Goal: Check status: Check status

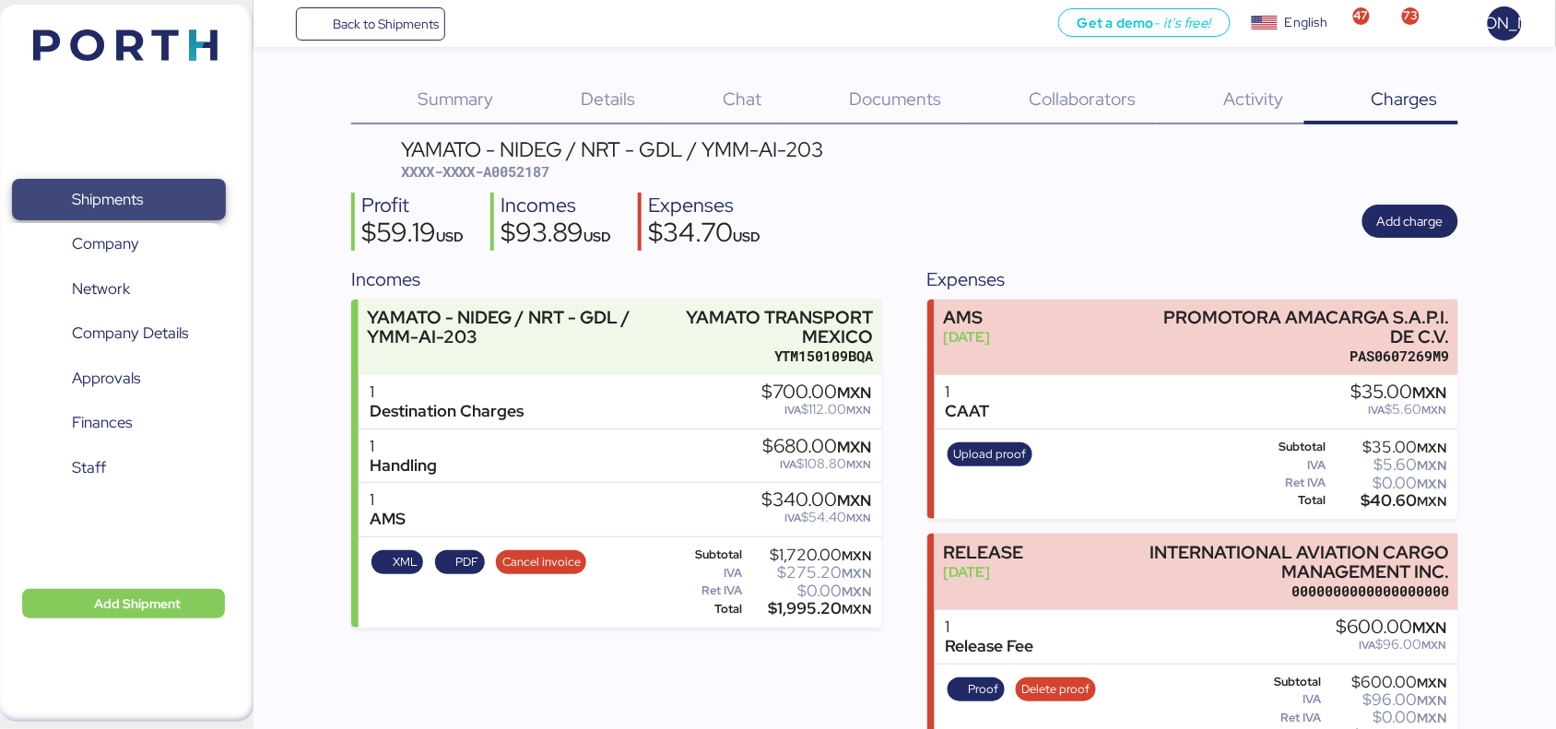
click at [145, 186] on span "Shipments" at bounding box center [118, 199] width 198 height 27
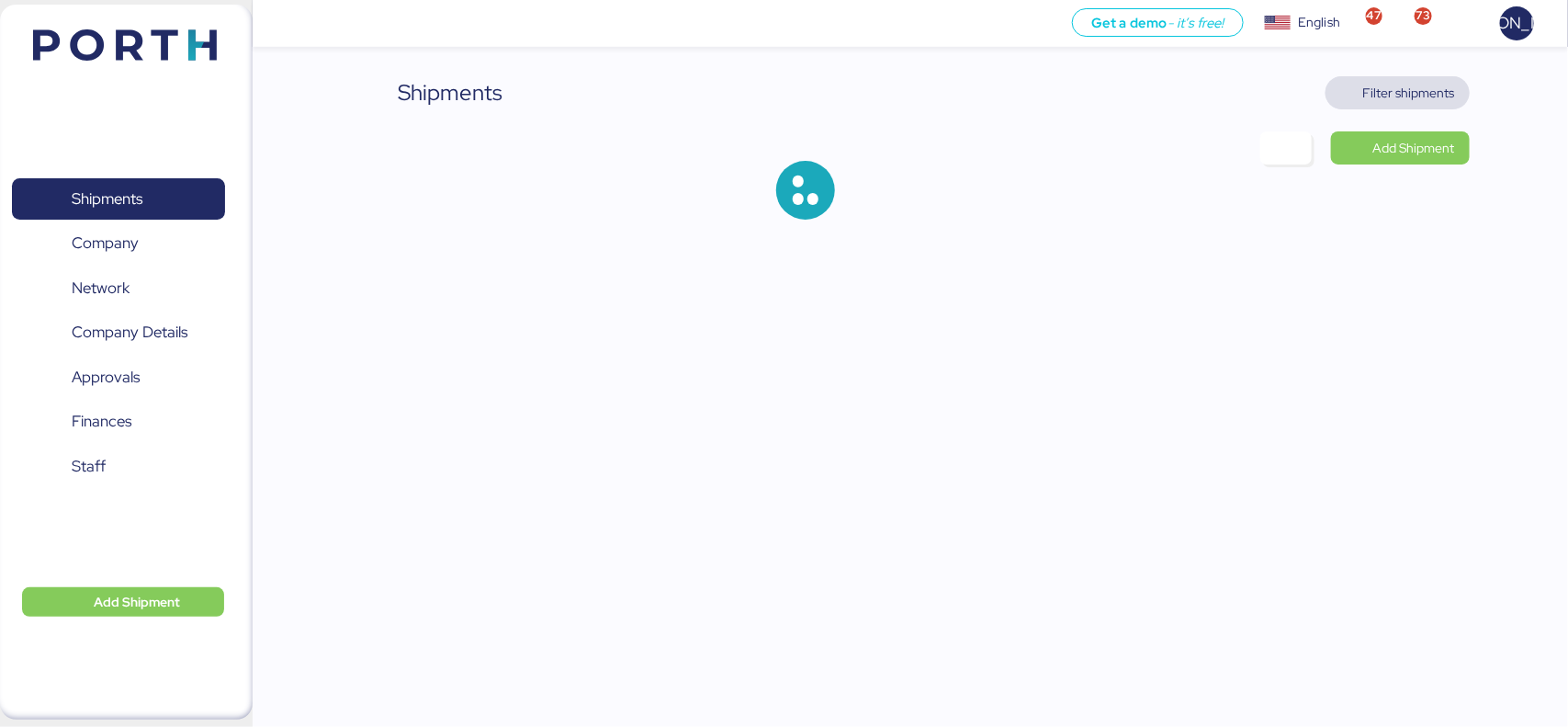
click at [1419, 94] on span "Filter shipments" at bounding box center [1410, 93] width 92 height 22
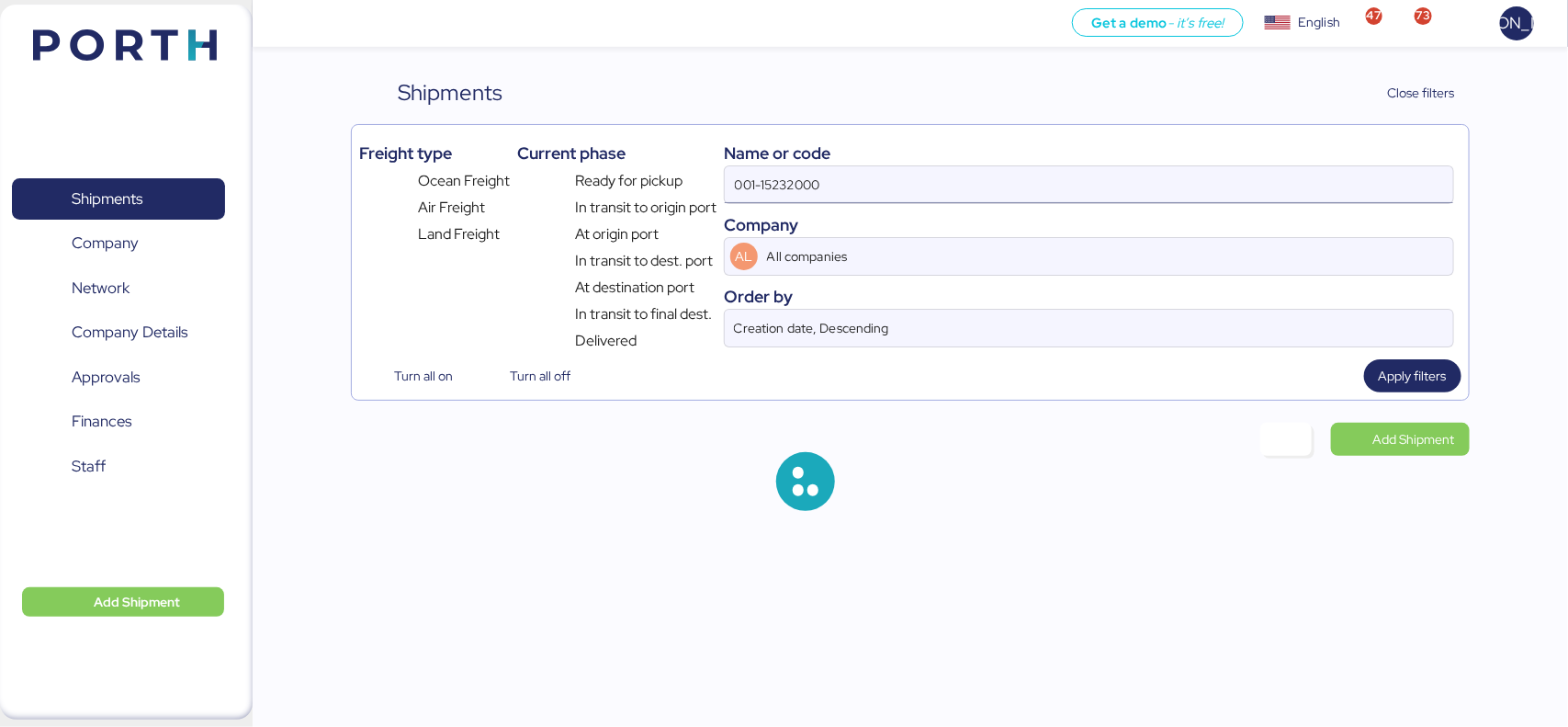
click at [851, 178] on input "001-15232000" at bounding box center [1089, 184] width 728 height 37
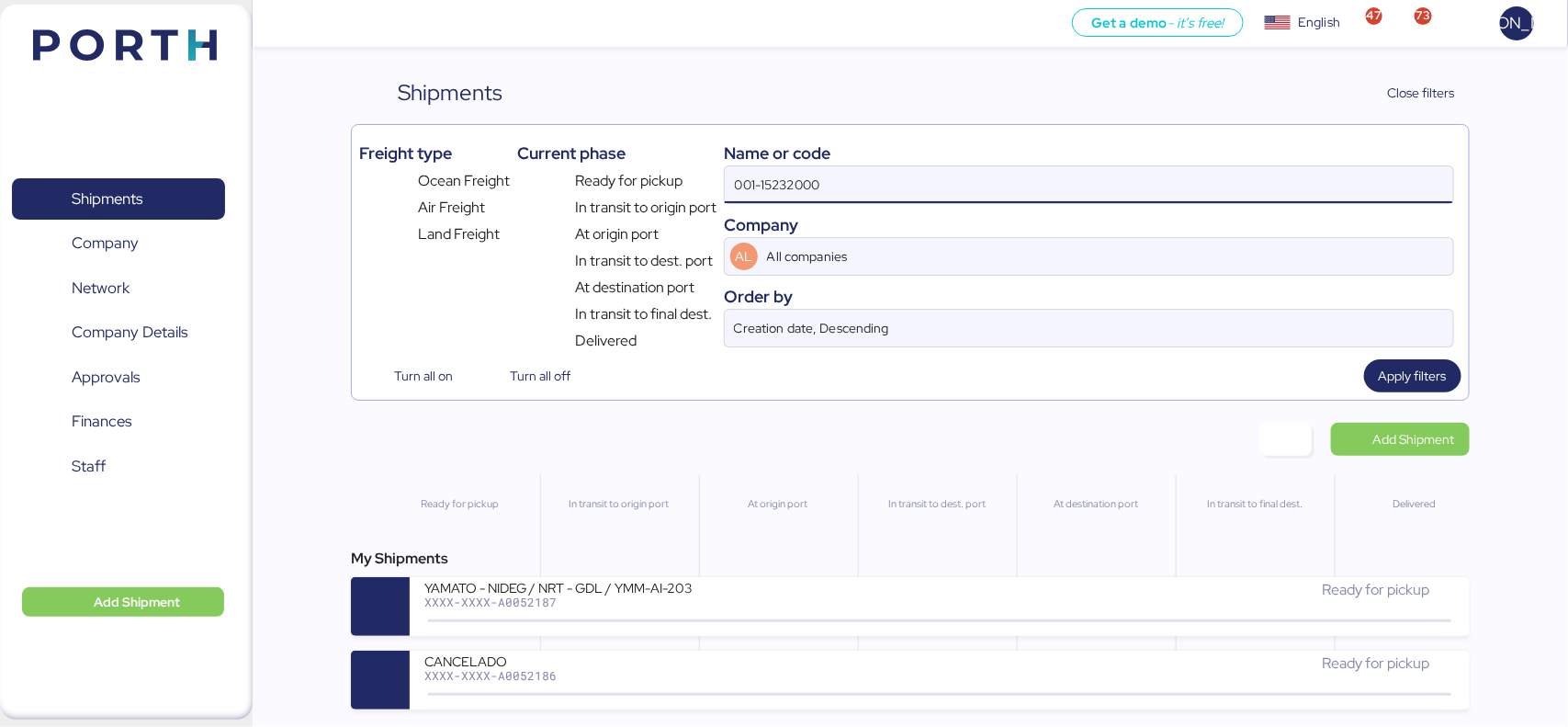
paste input "A0052206"
drag, startPoint x: 967, startPoint y: 186, endPoint x: 662, endPoint y: 200, distance: 305.3
click at [662, 200] on div "Freight type Ocean Freight Air Freight Land Freight Current phase Ready for pic…" at bounding box center [909, 242] width 1101 height 219
paste input
type input "A0052206"
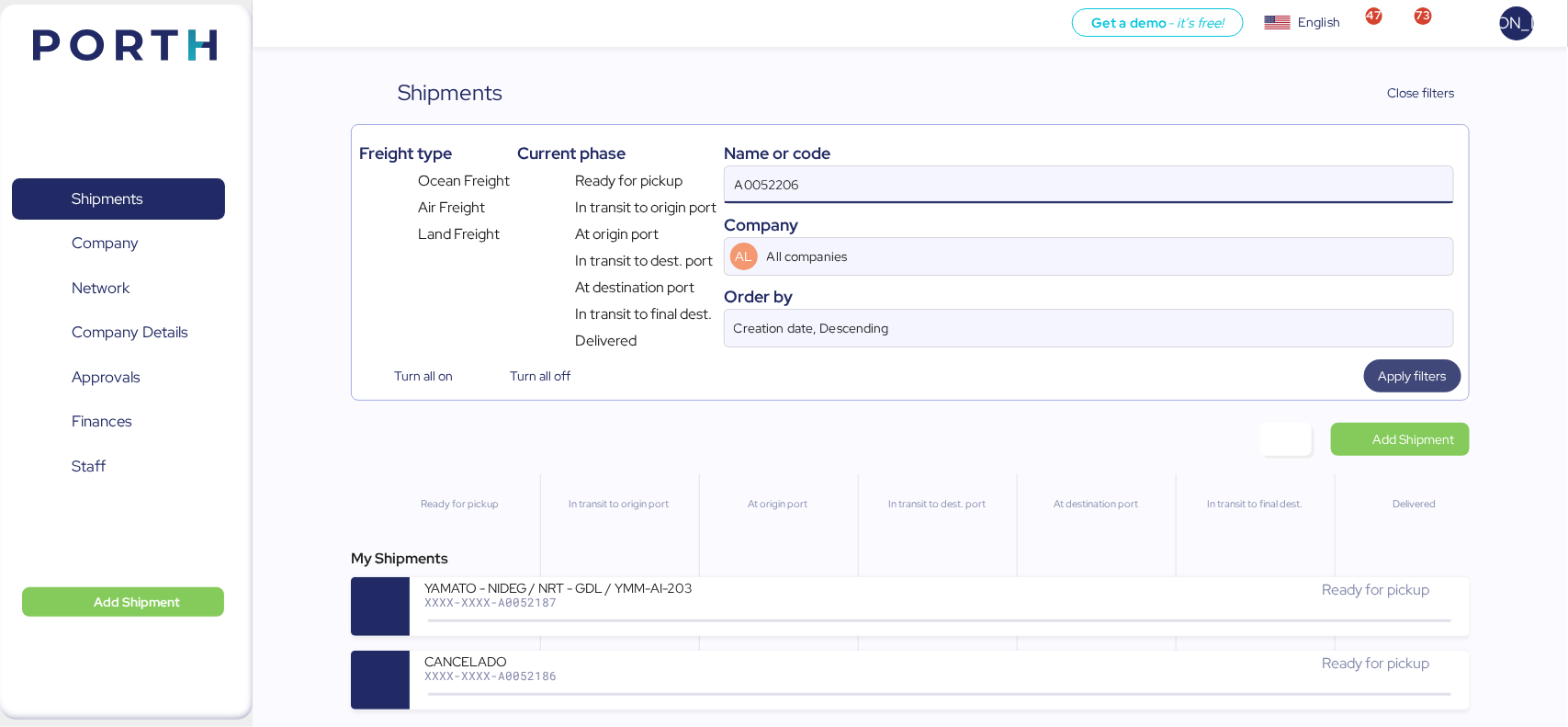
click at [1403, 379] on span "Apply filters" at bounding box center [1413, 376] width 68 height 22
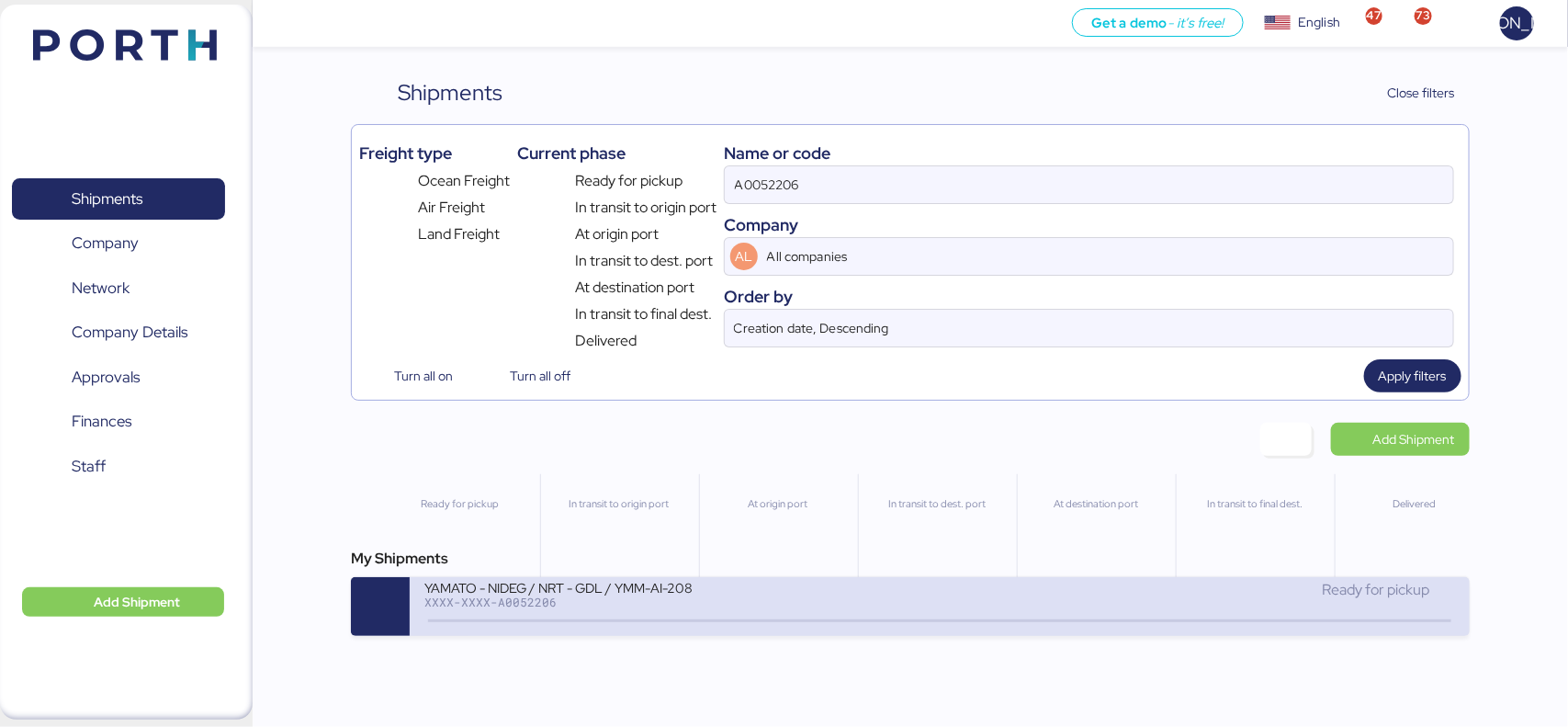
click at [631, 608] on div "XXXX-XXXX-A0052206" at bounding box center [645, 601] width 441 height 13
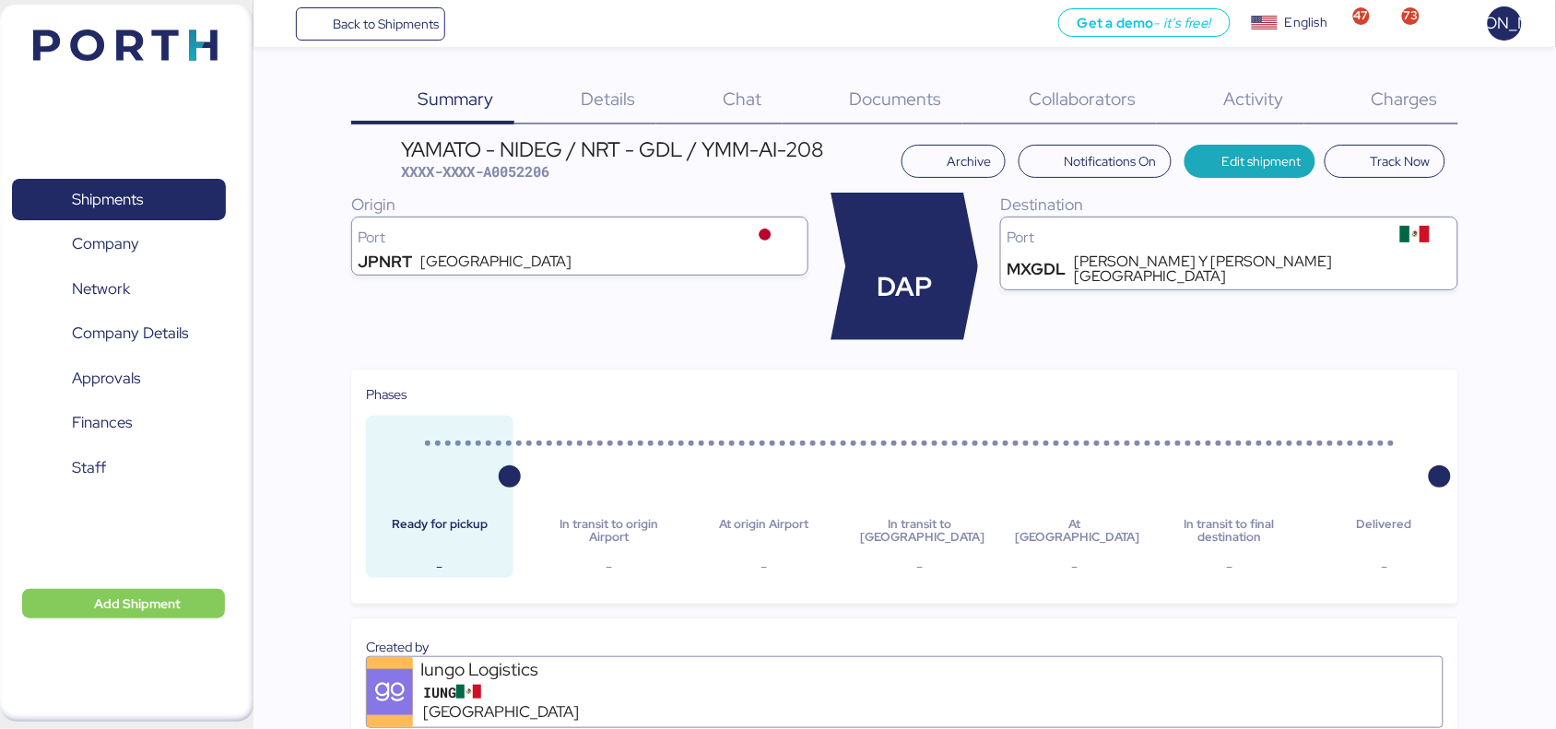
click at [883, 100] on span "Documents" at bounding box center [896, 99] width 92 height 24
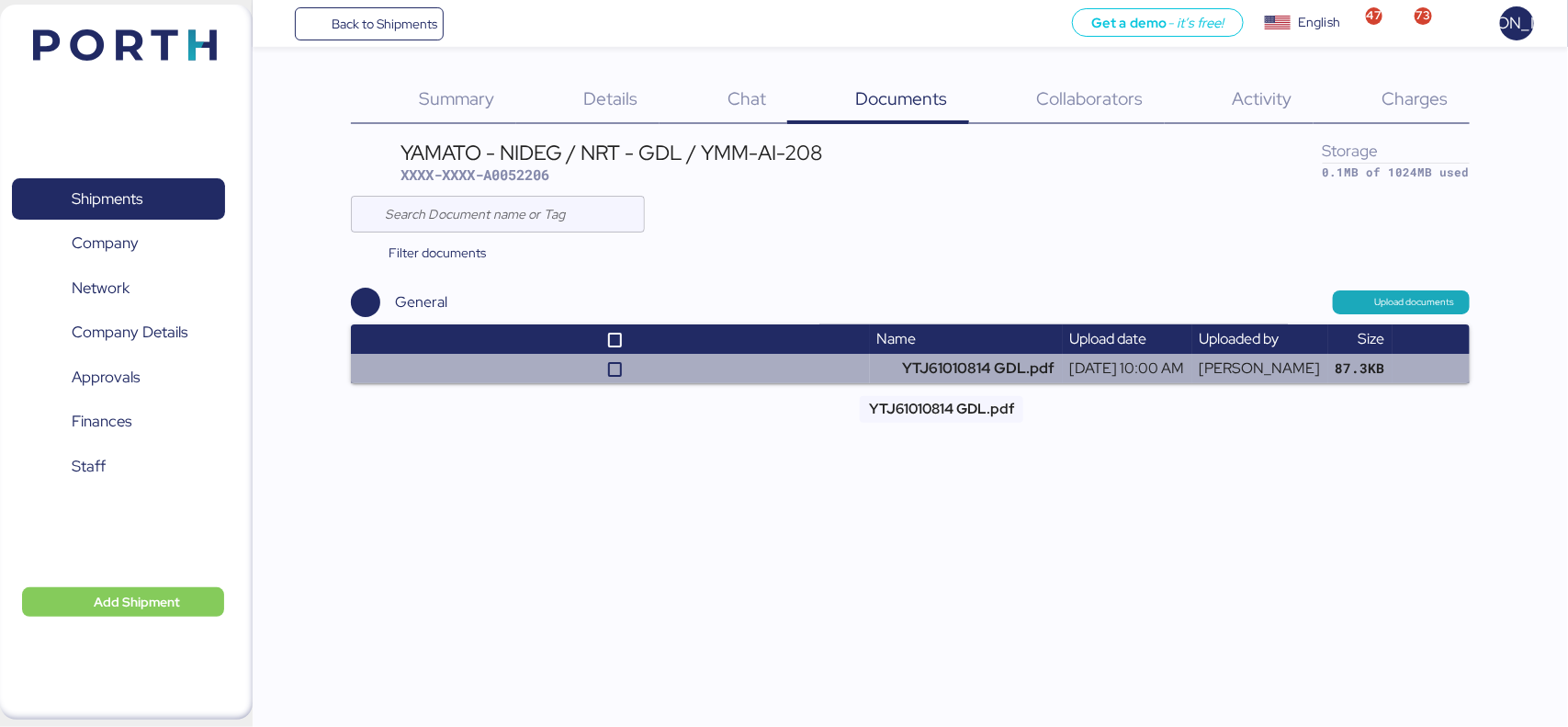
click at [870, 379] on td "YTJ61010814 GDL.pdf" at bounding box center [967, 368] width 193 height 29
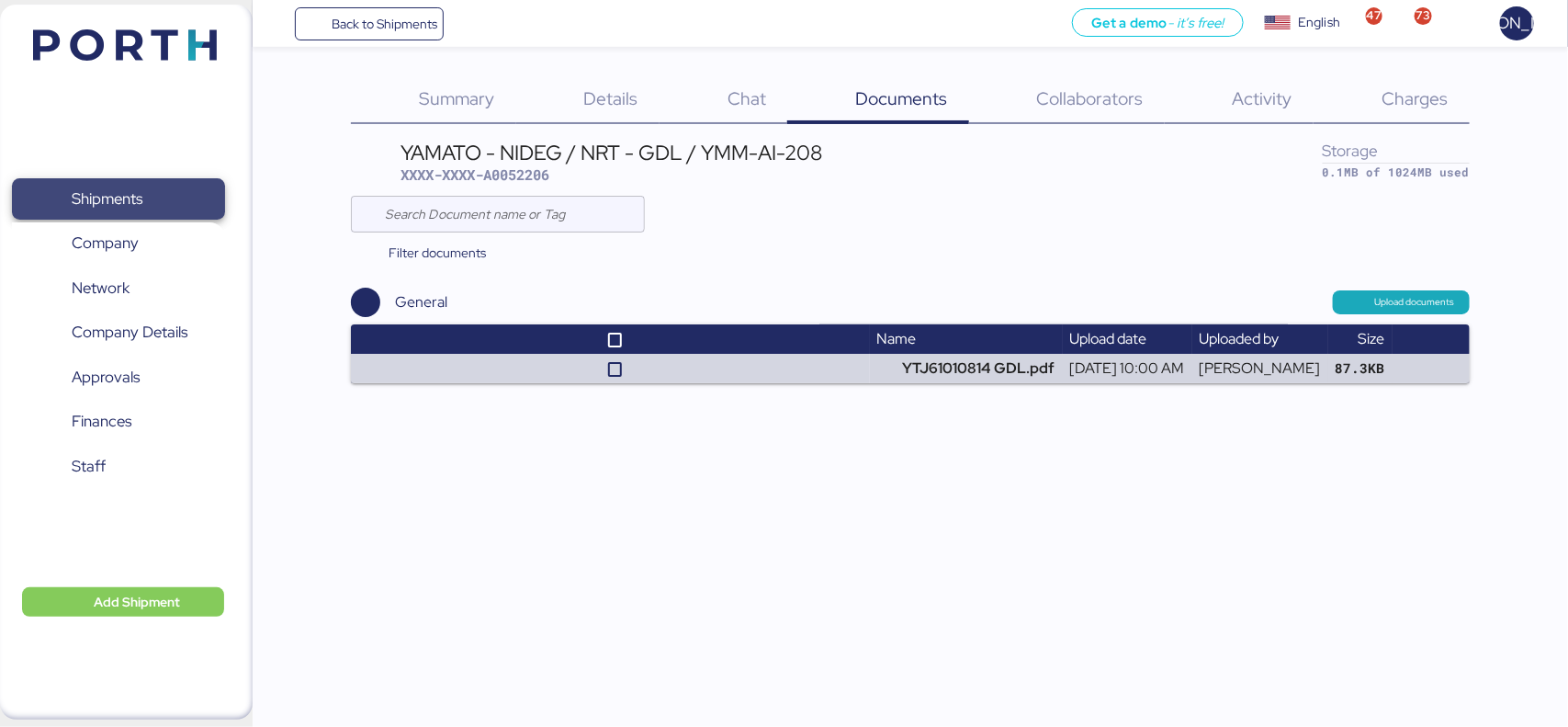
click at [103, 185] on span "Shipments" at bounding box center [107, 198] width 71 height 27
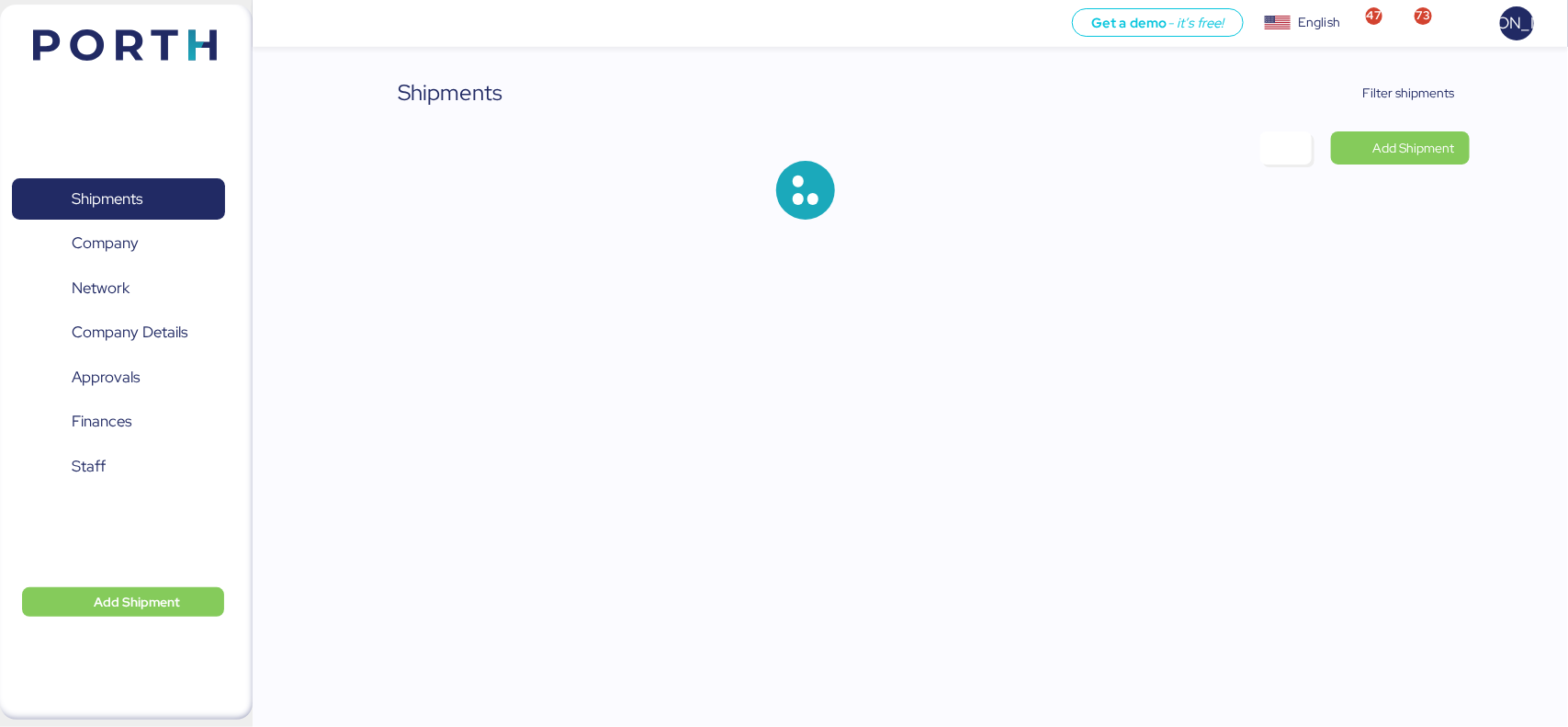
click at [1435, 71] on div "Shipments Filter shipments Add Shipment" at bounding box center [784, 125] width 1568 height 249
click at [1409, 86] on span "Filter shipments" at bounding box center [1410, 93] width 92 height 22
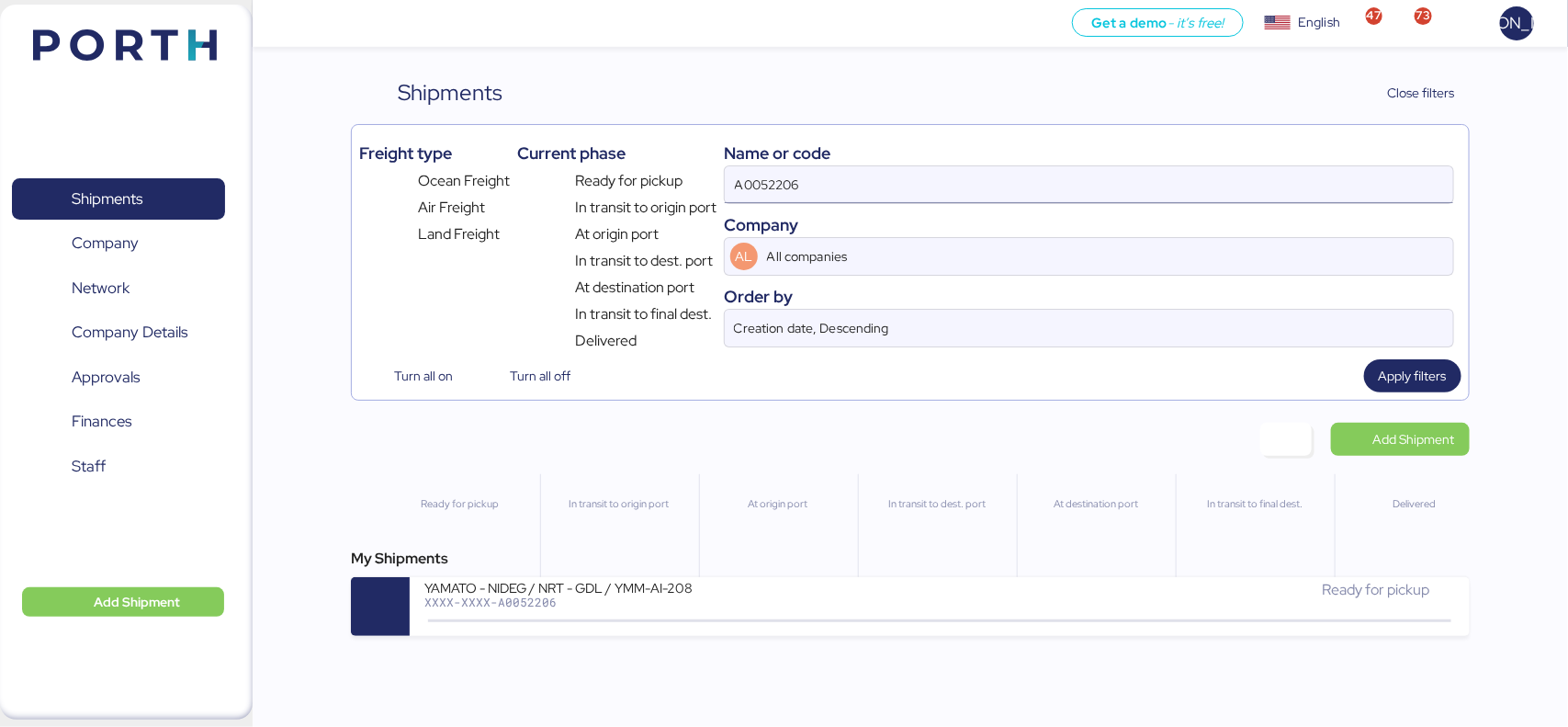
click at [931, 191] on input "A0052206" at bounding box center [1089, 184] width 728 height 37
paste input "197"
click at [1451, 380] on span "Apply filters" at bounding box center [1413, 375] width 98 height 33
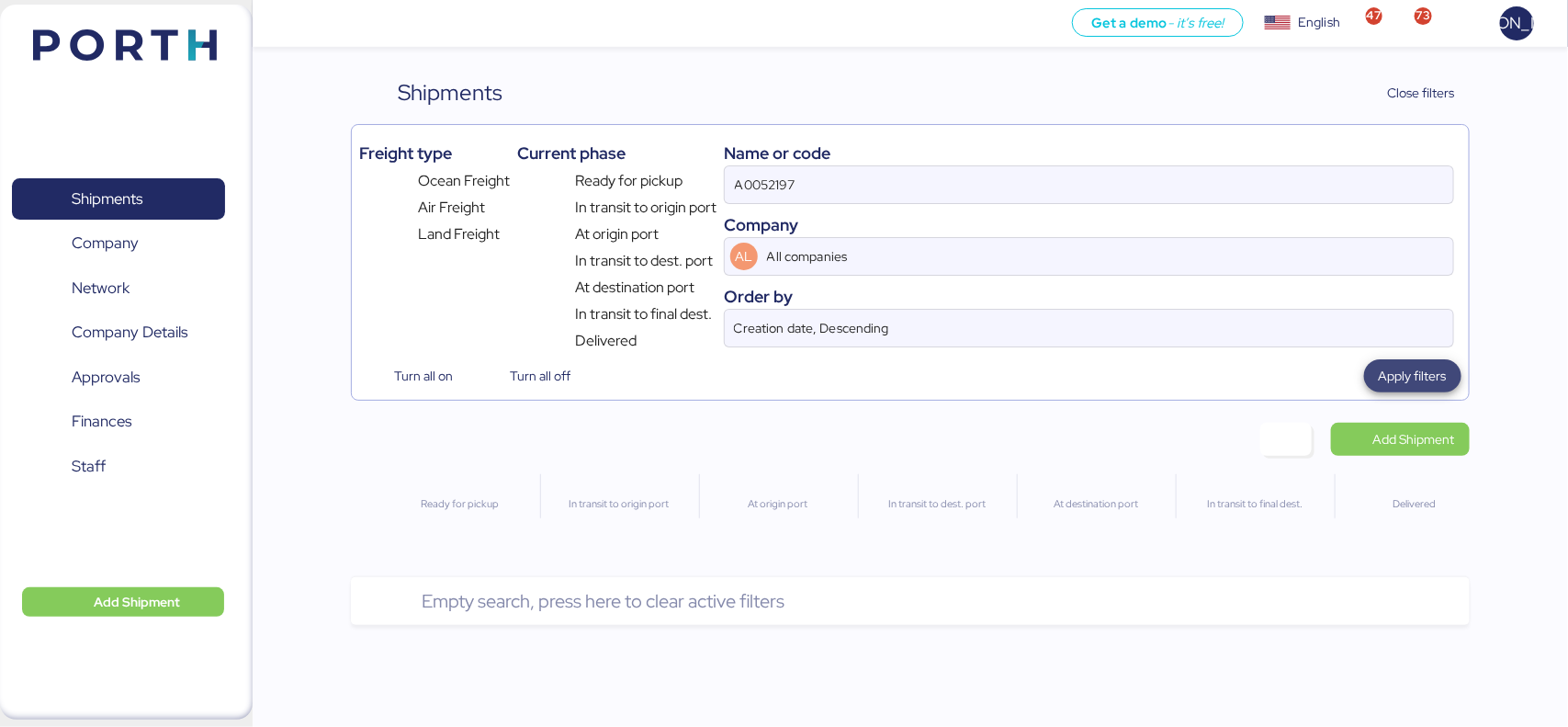
click at [1436, 393] on span "Apply filters" at bounding box center [1413, 375] width 98 height 33
click at [933, 189] on input "A0052197" at bounding box center [1089, 184] width 728 height 37
type input "A0052197"
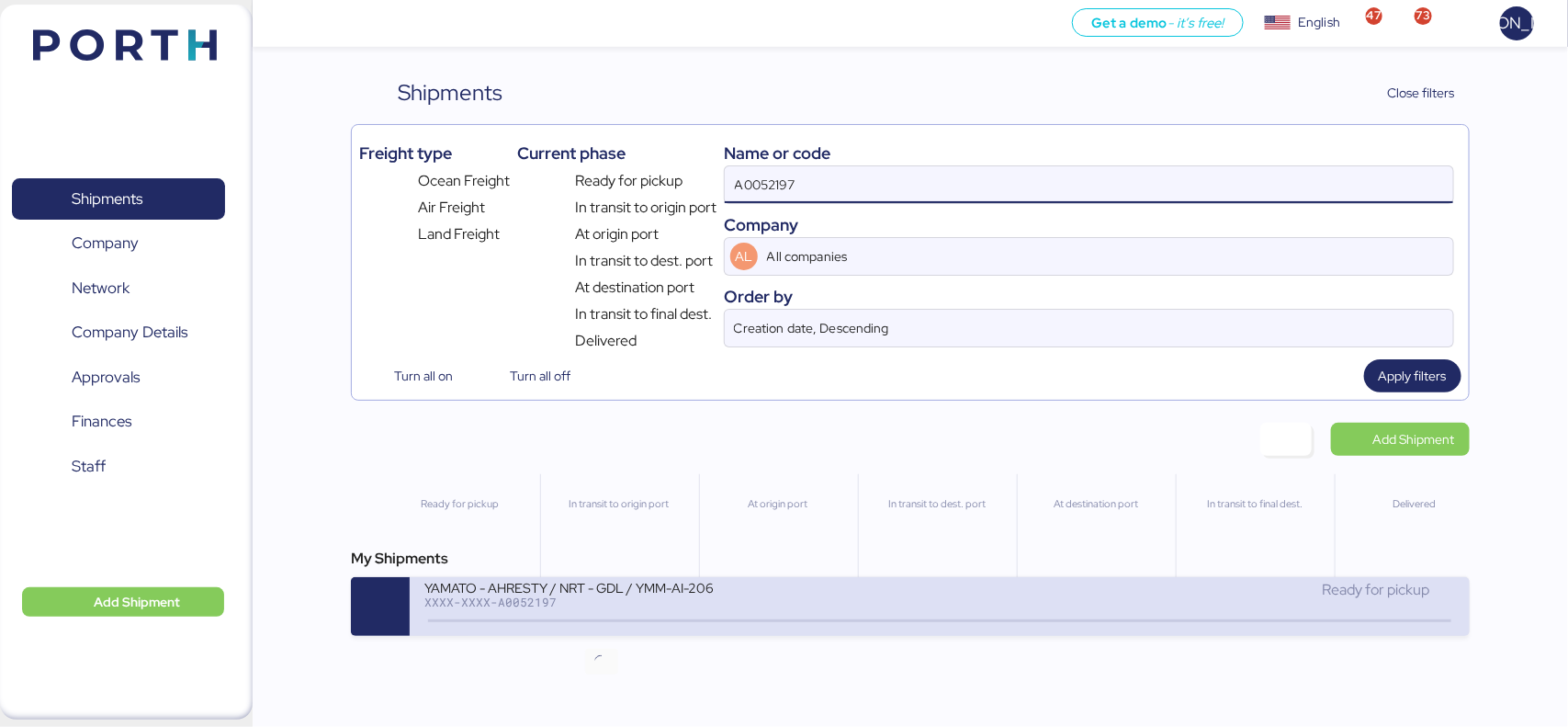
click at [586, 617] on icon at bounding box center [602, 621] width 88 height 20
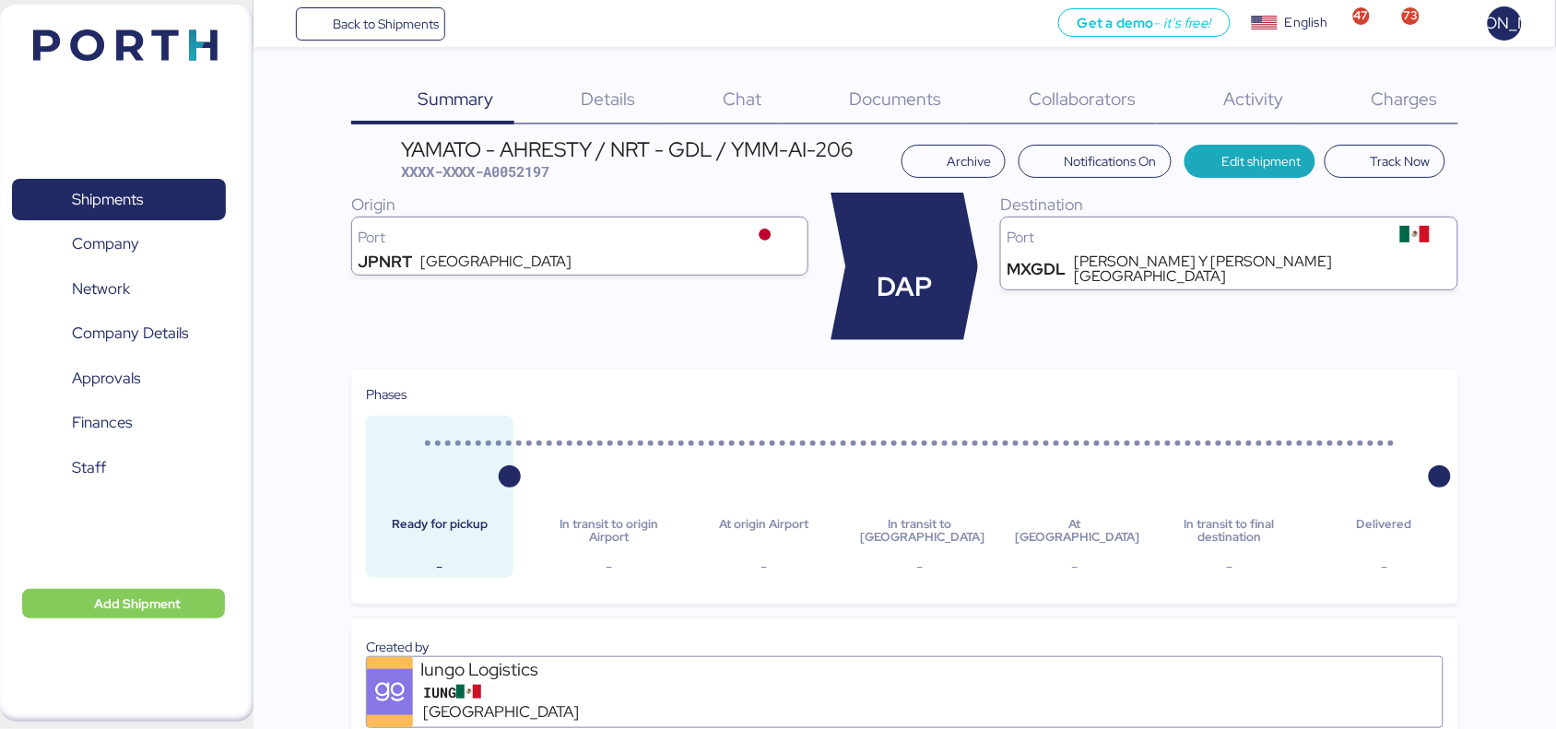
click at [891, 113] on div "Documents 0" at bounding box center [873, 101] width 180 height 48
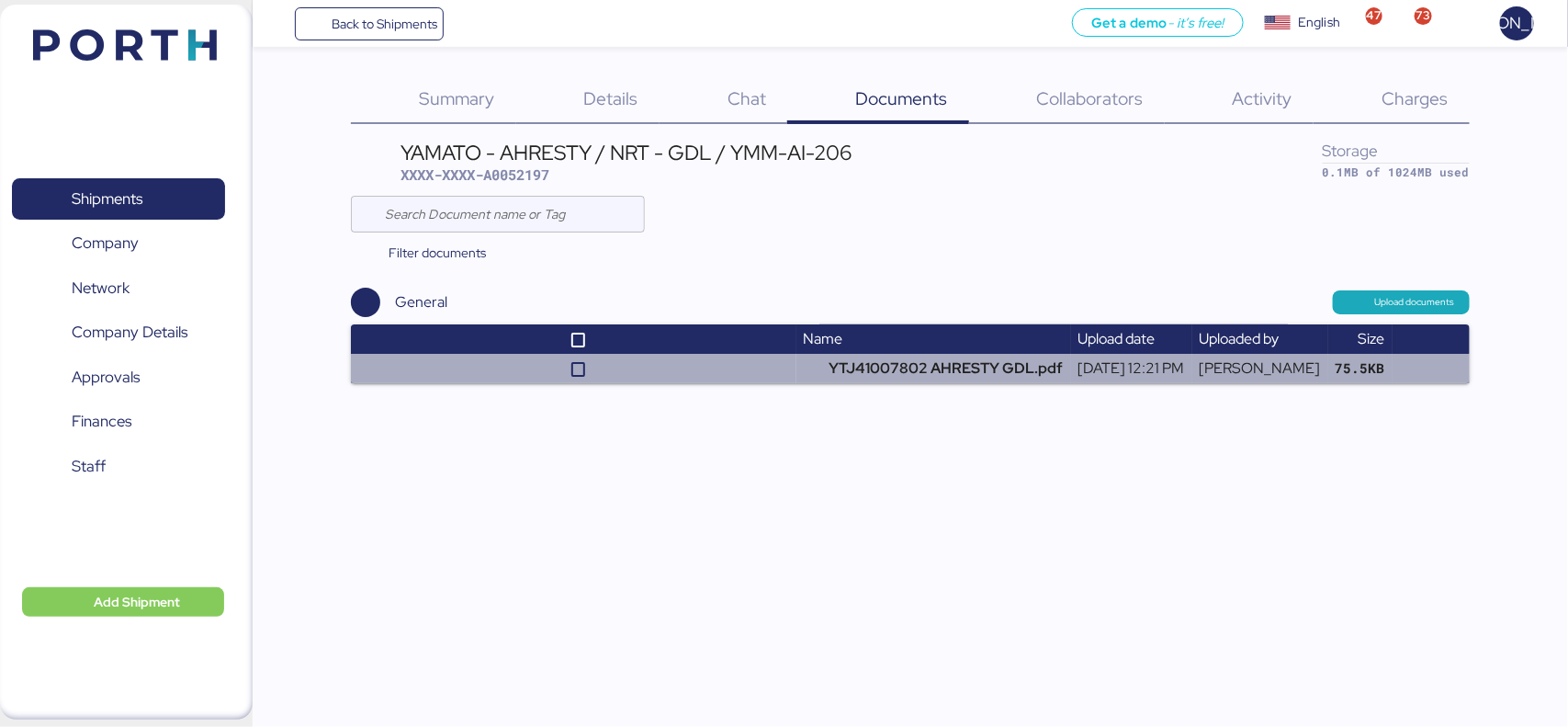
click at [714, 356] on td at bounding box center [573, 368] width 445 height 29
click at [871, 359] on td "YTJ41007802 AHRESTY GDL.pdf" at bounding box center [934, 368] width 275 height 29
